Goal: Task Accomplishment & Management: Use online tool/utility

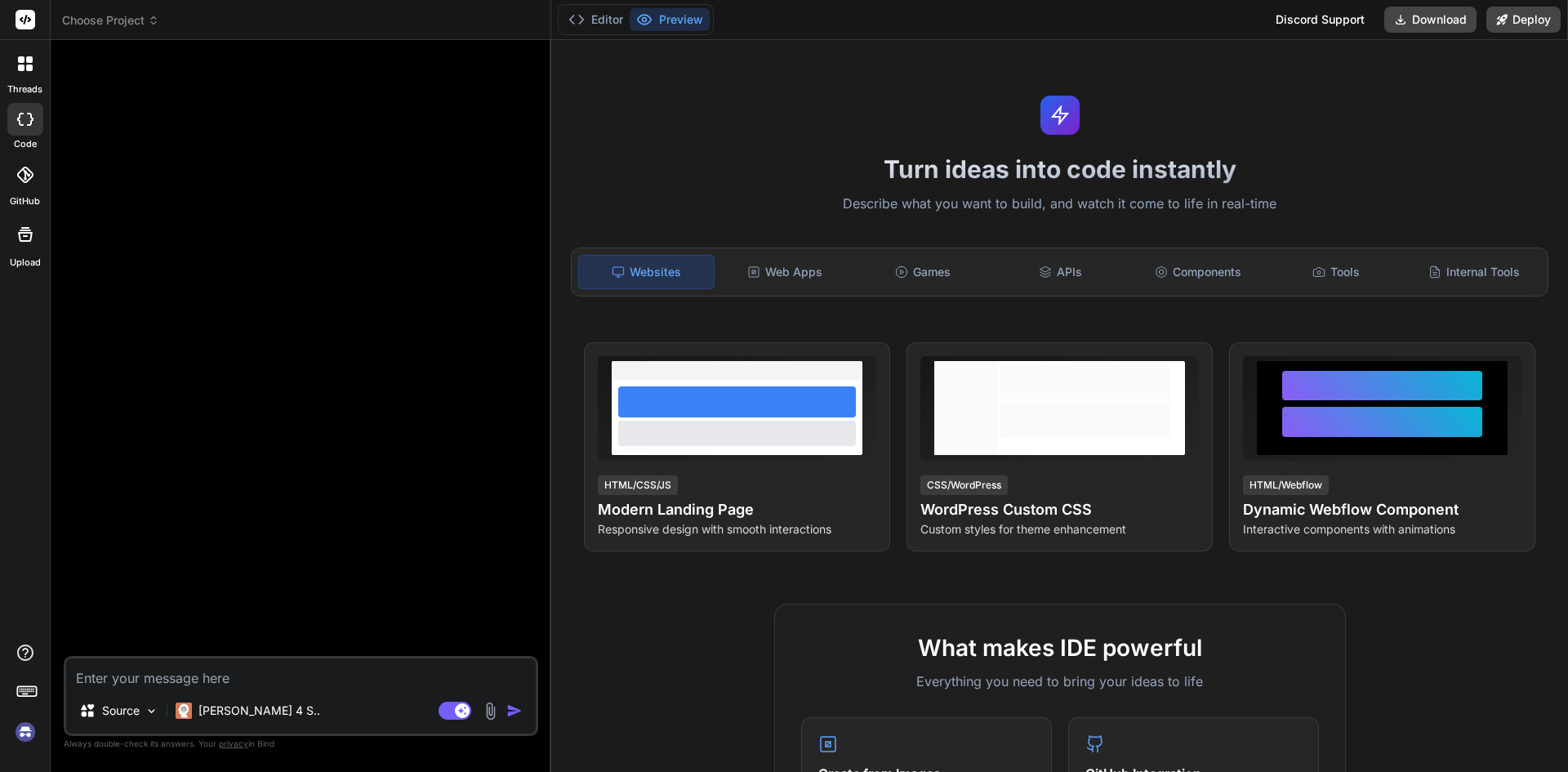
type textarea "x"
click at [25, 737] on img at bounding box center [25, 732] width 28 height 28
type textarea "x"
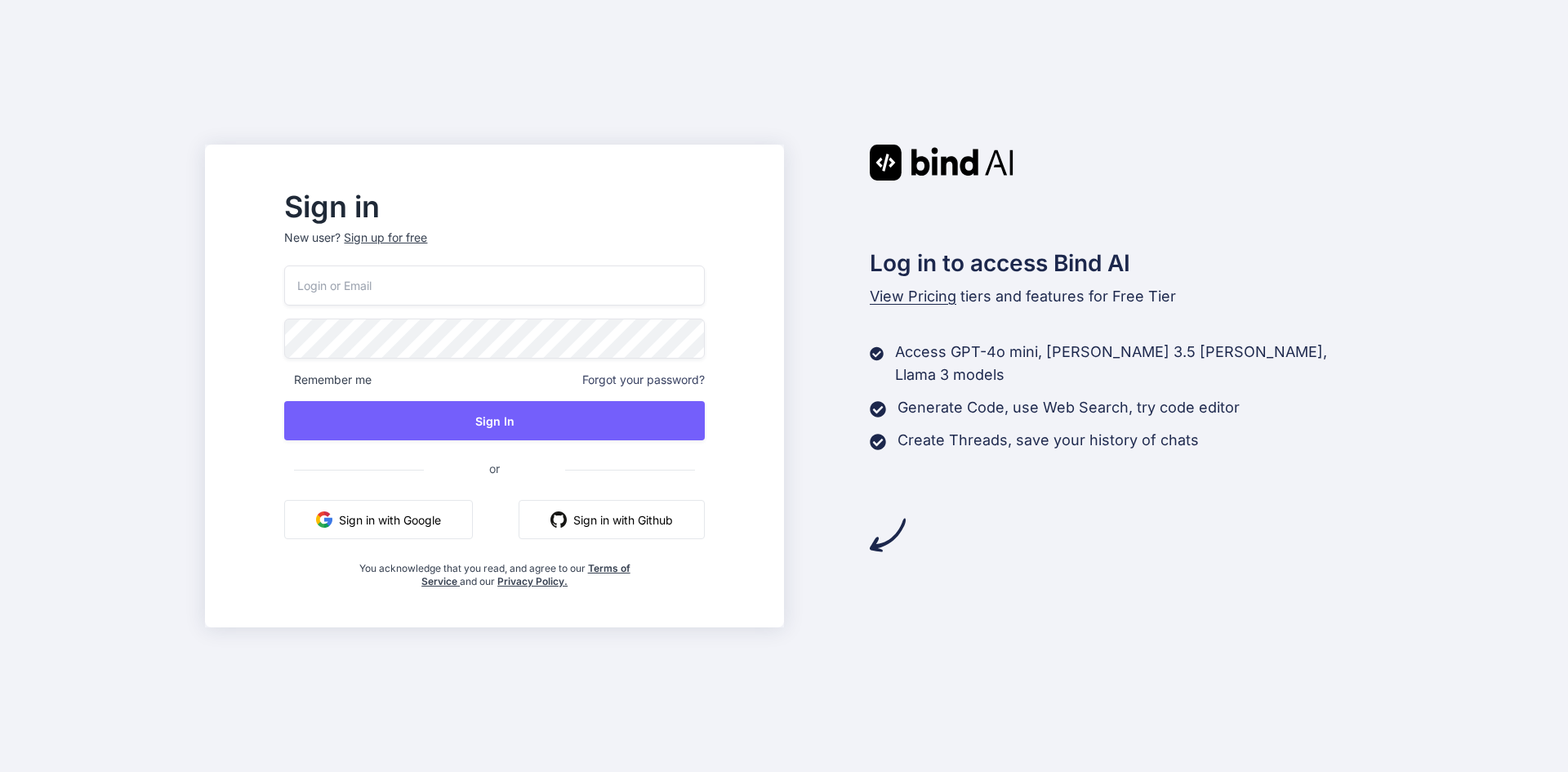
click at [460, 505] on button "Sign in with Google" at bounding box center [378, 520] width 188 height 39
